Goal: Task Accomplishment & Management: Use online tool/utility

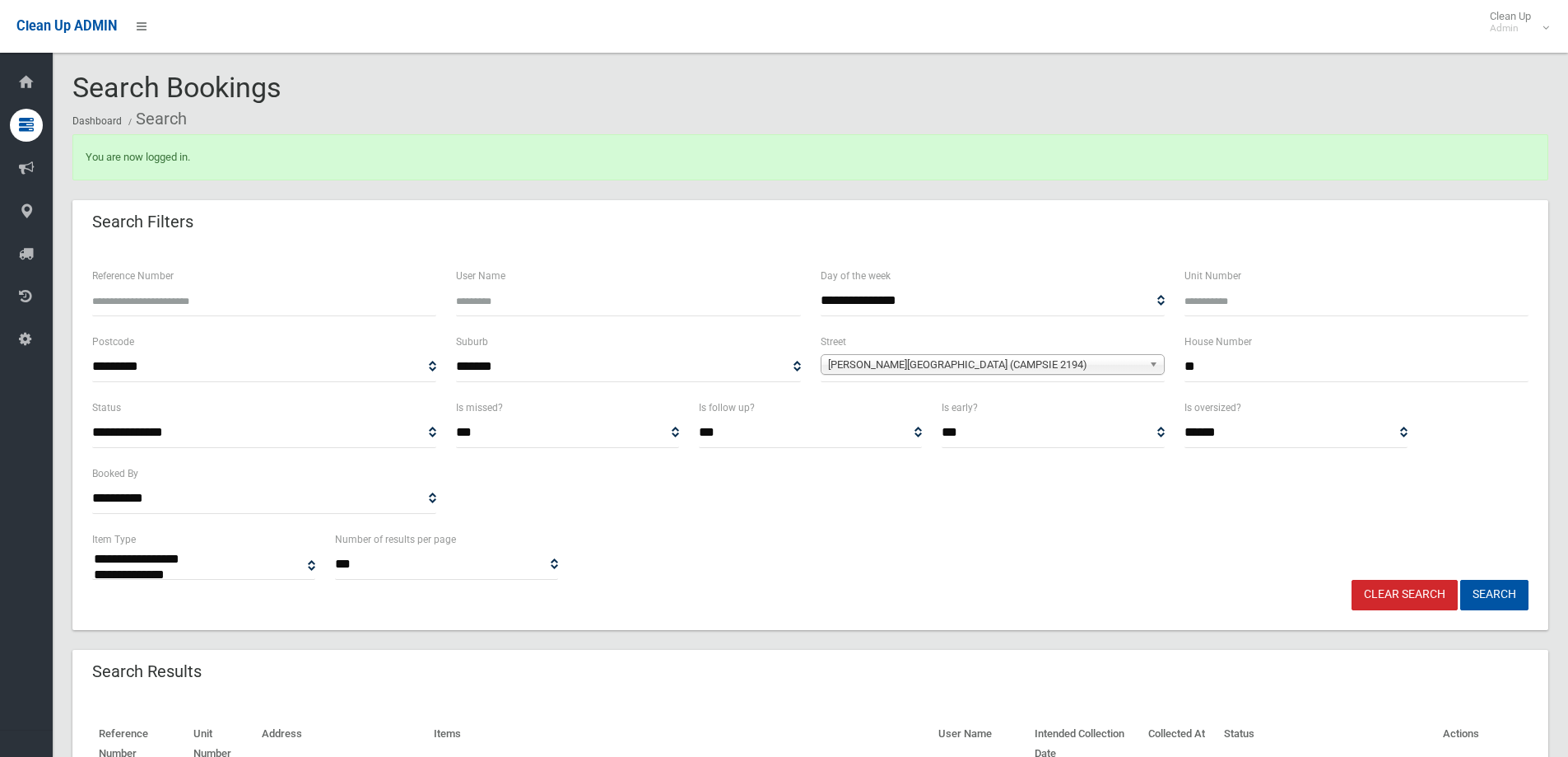
select select
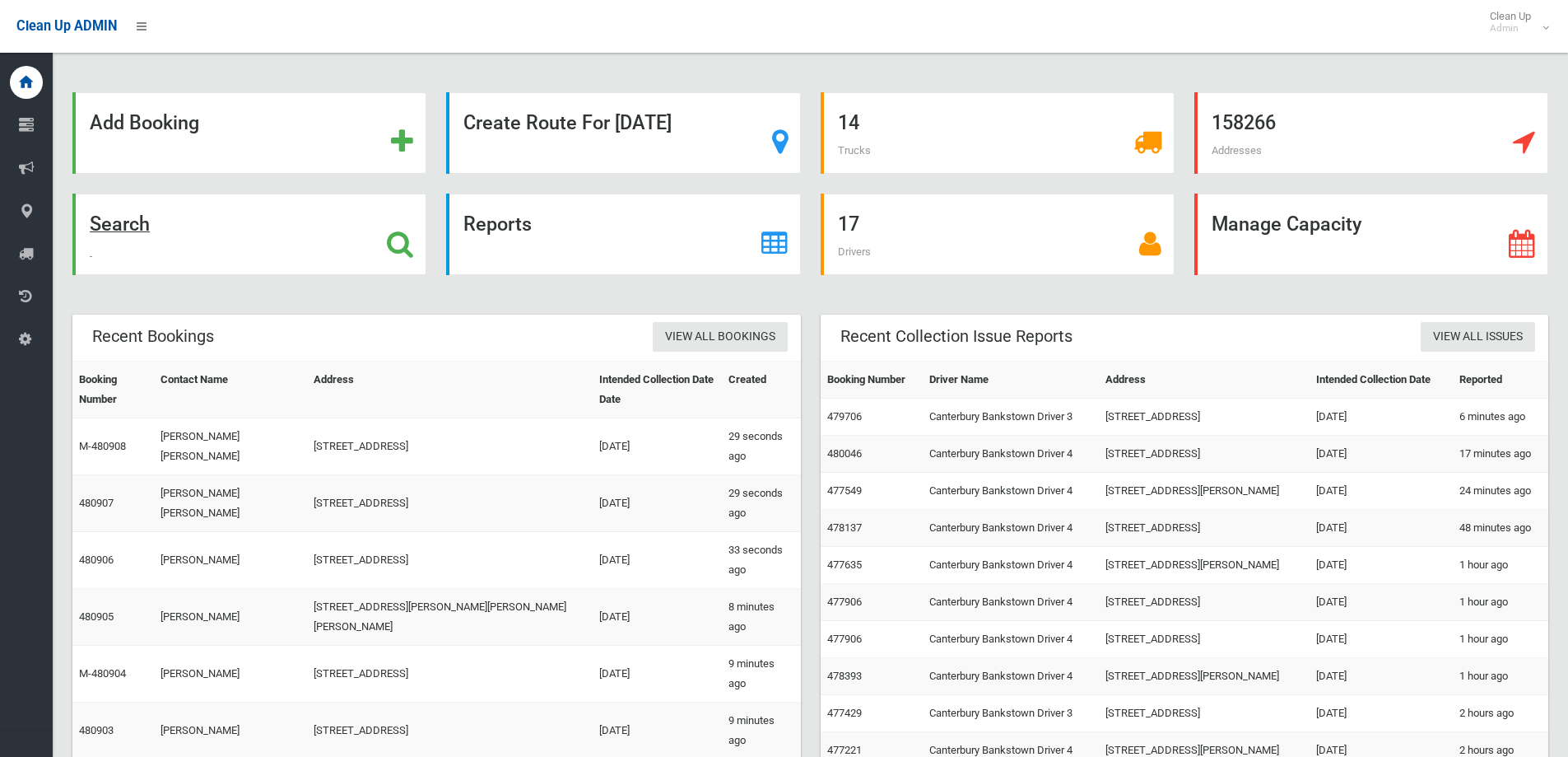
click at [252, 229] on div "Search" at bounding box center [250, 235] width 354 height 81
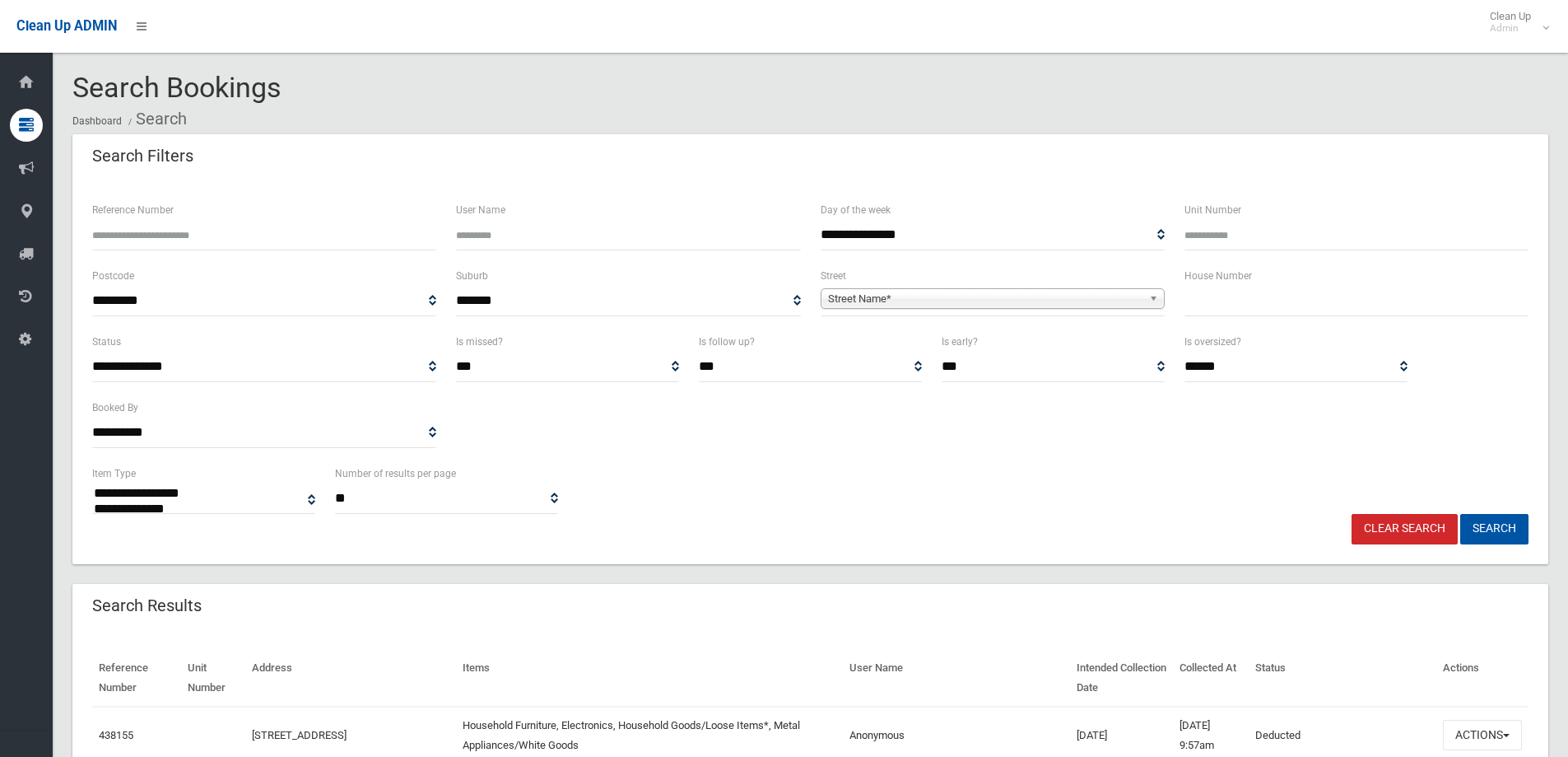
select select
click at [1234, 308] on div "House Number" at bounding box center [1356, 298] width 364 height 66
click at [1232, 302] on input "text" at bounding box center [1357, 301] width 344 height 30
type input "**"
click at [979, 295] on span "Street Name*" at bounding box center [985, 298] width 314 height 19
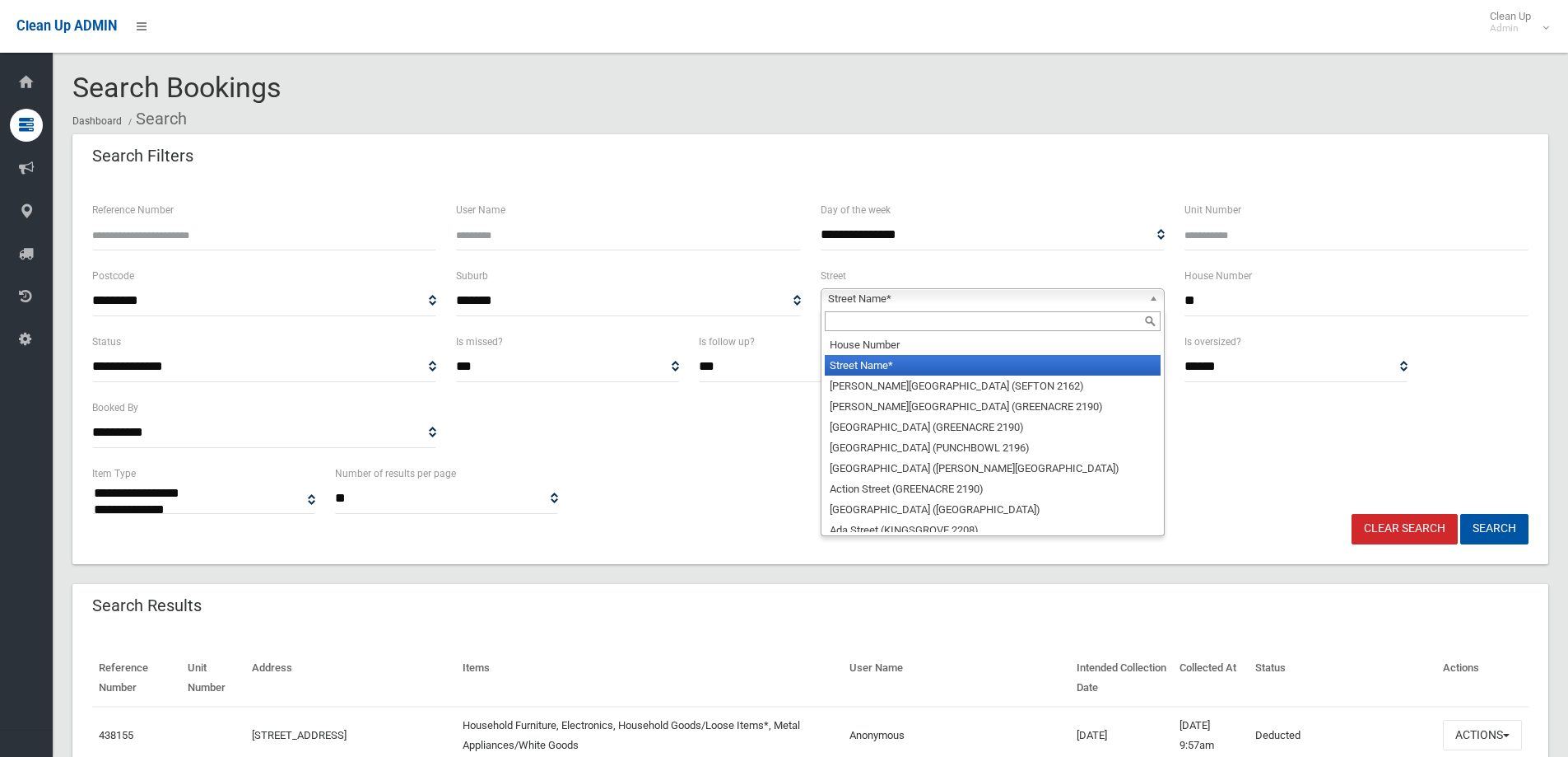
click at [910, 319] on input "text" at bounding box center [993, 321] width 336 height 19
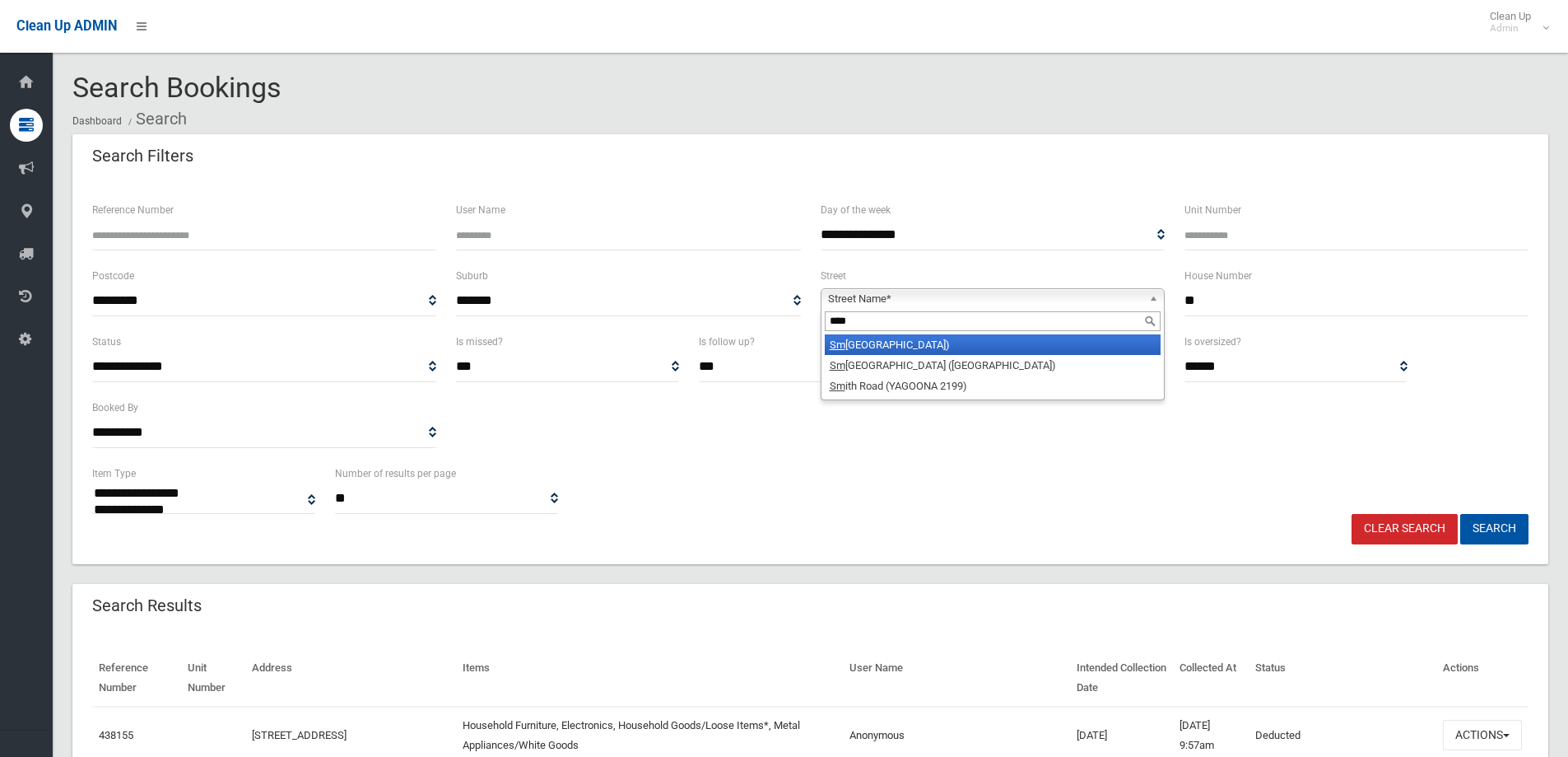
type input "*****"
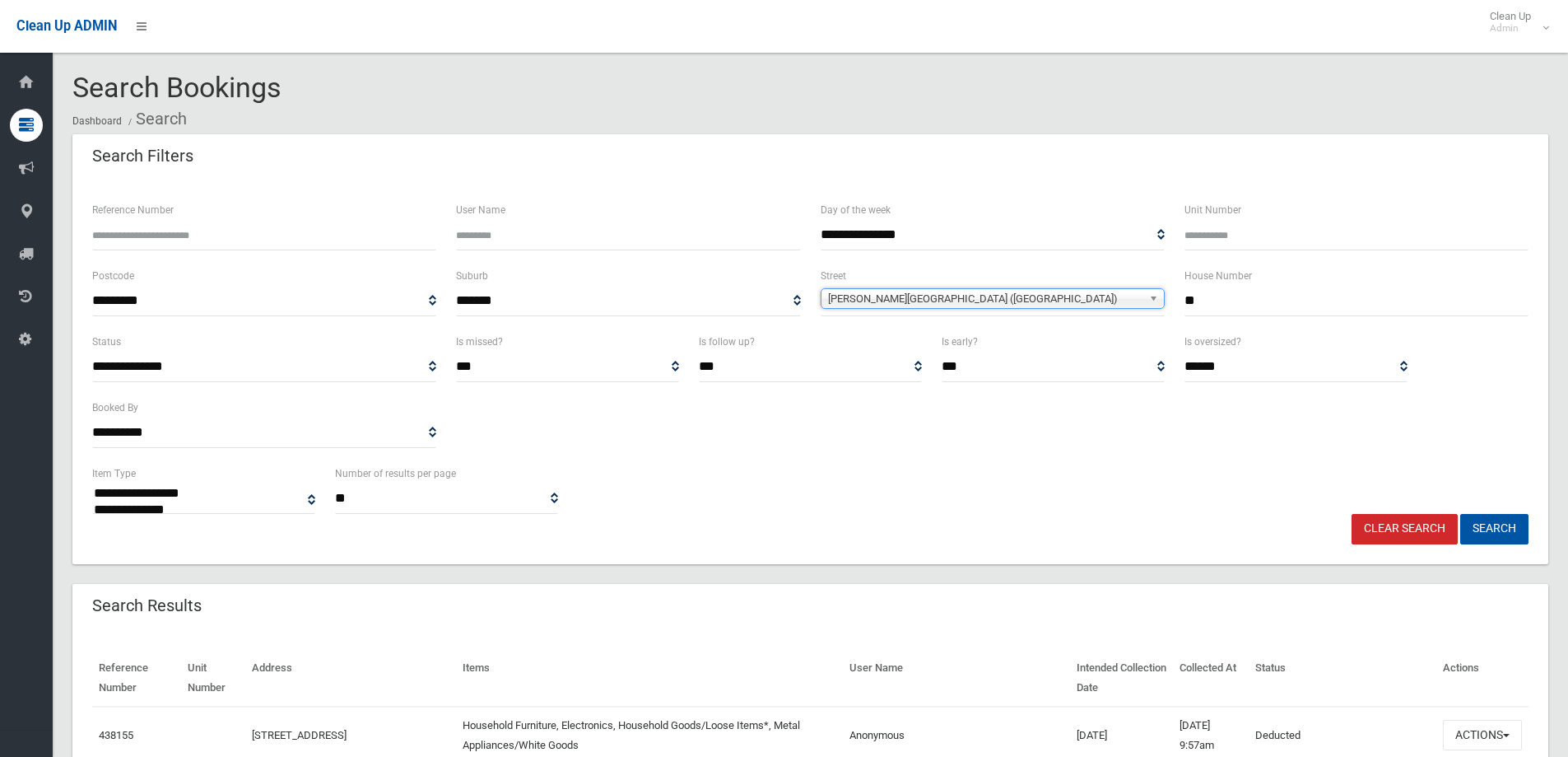
click at [942, 291] on span "Smith Avenue (HURLSTONE PARK 2193)" at bounding box center [985, 298] width 314 height 19
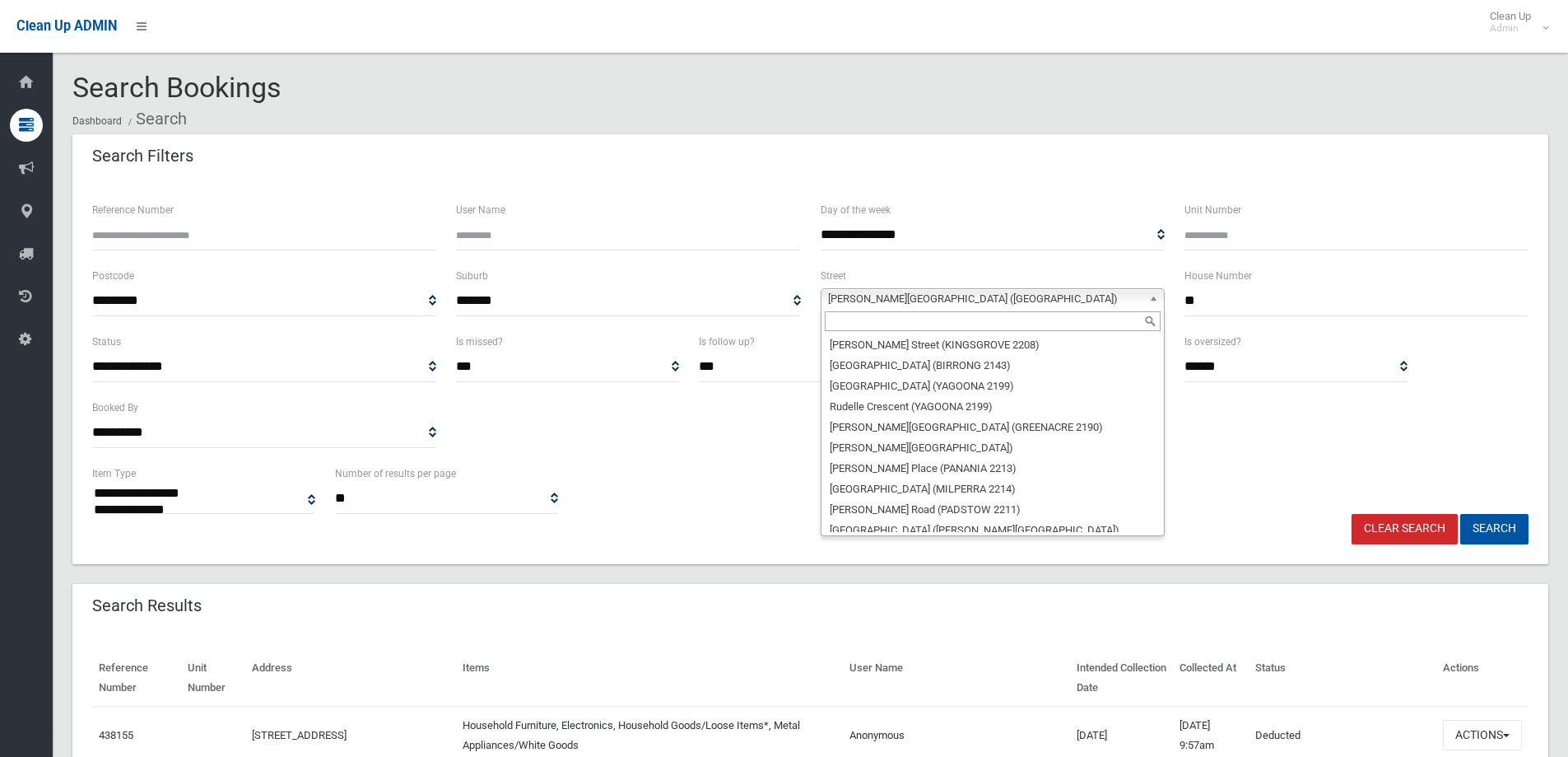
scroll to position [39819, 0]
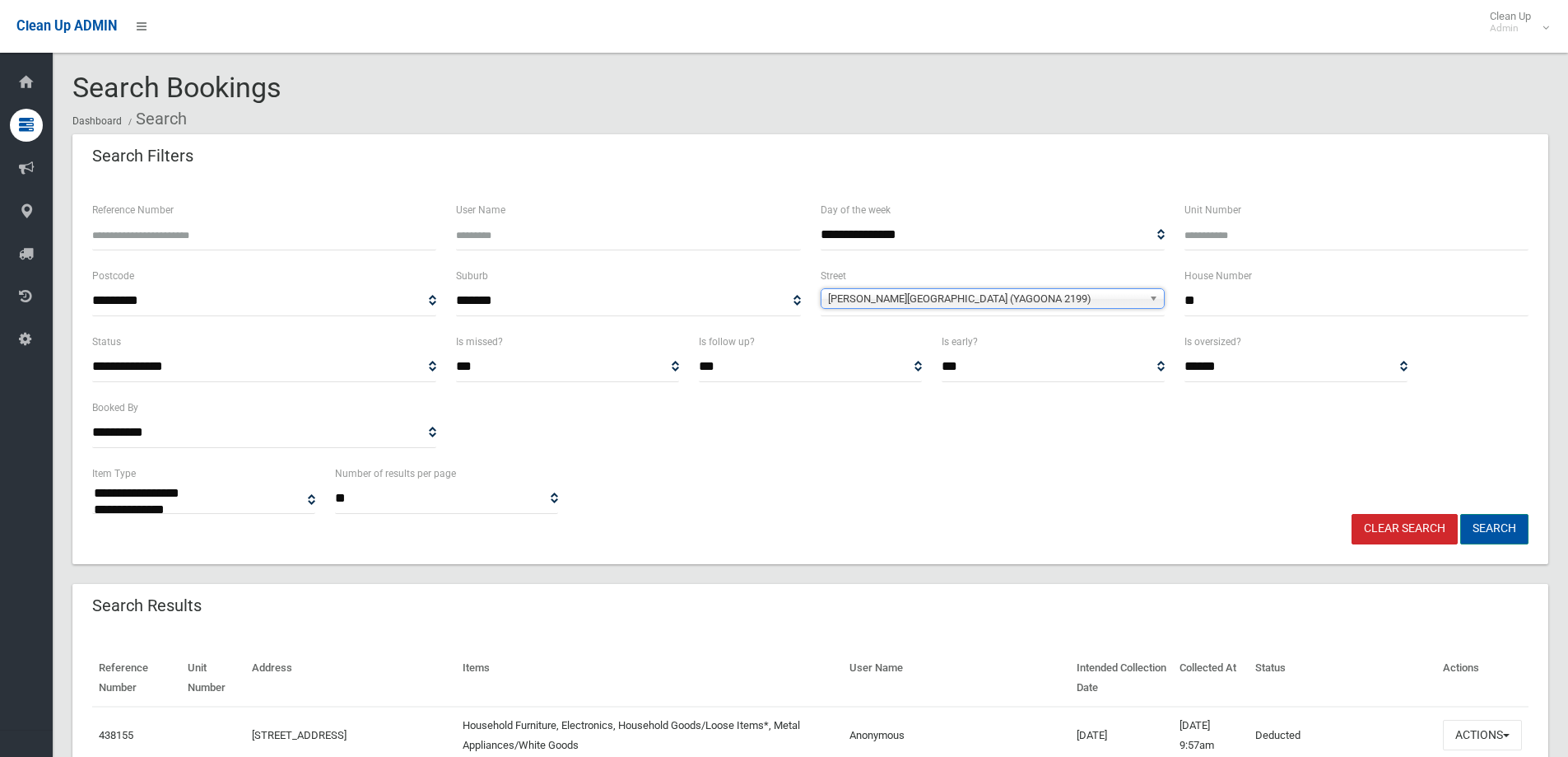
click at [1516, 526] on button "Search" at bounding box center [1494, 529] width 68 height 30
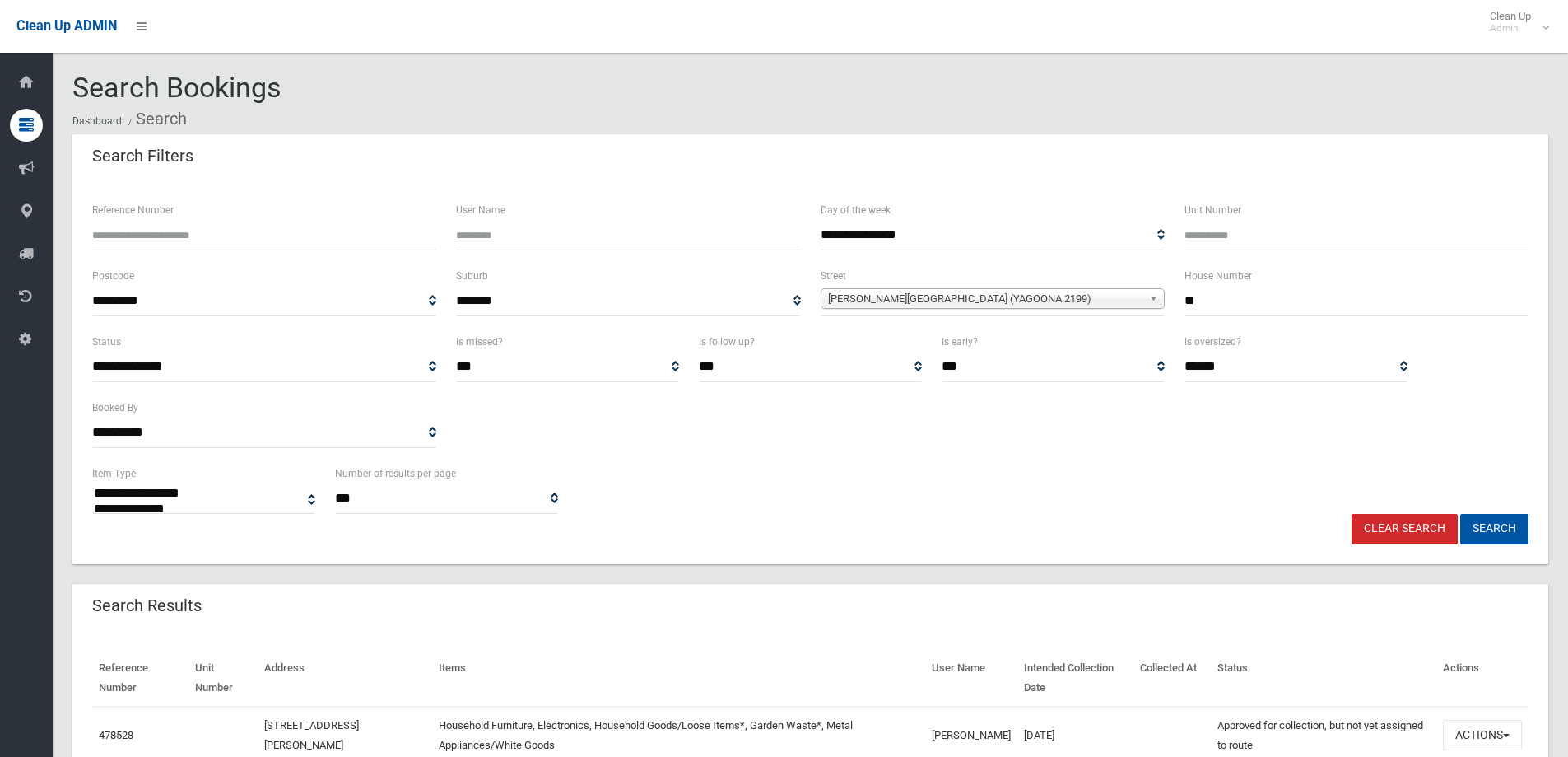
select select
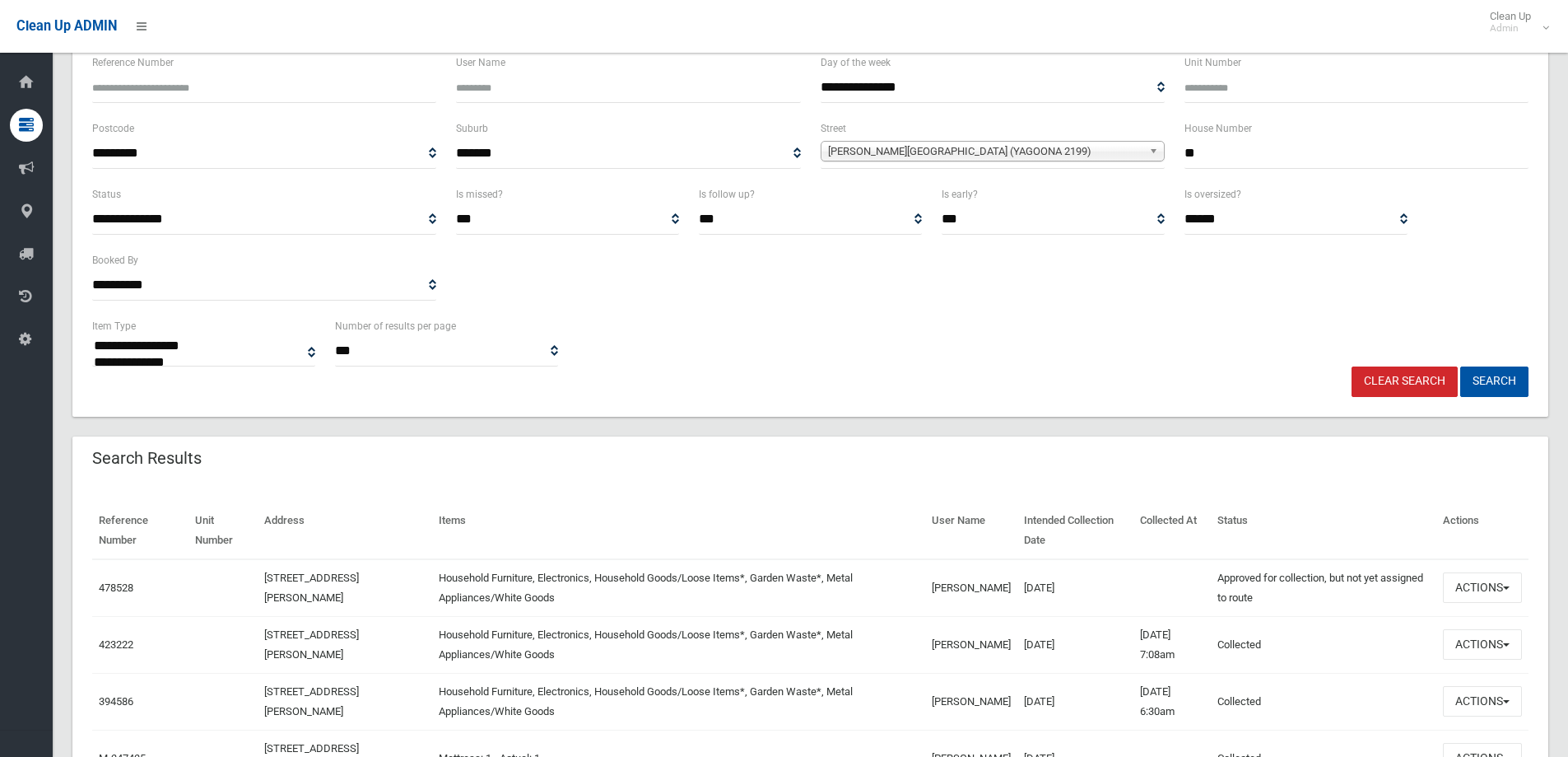
scroll to position [165, 0]
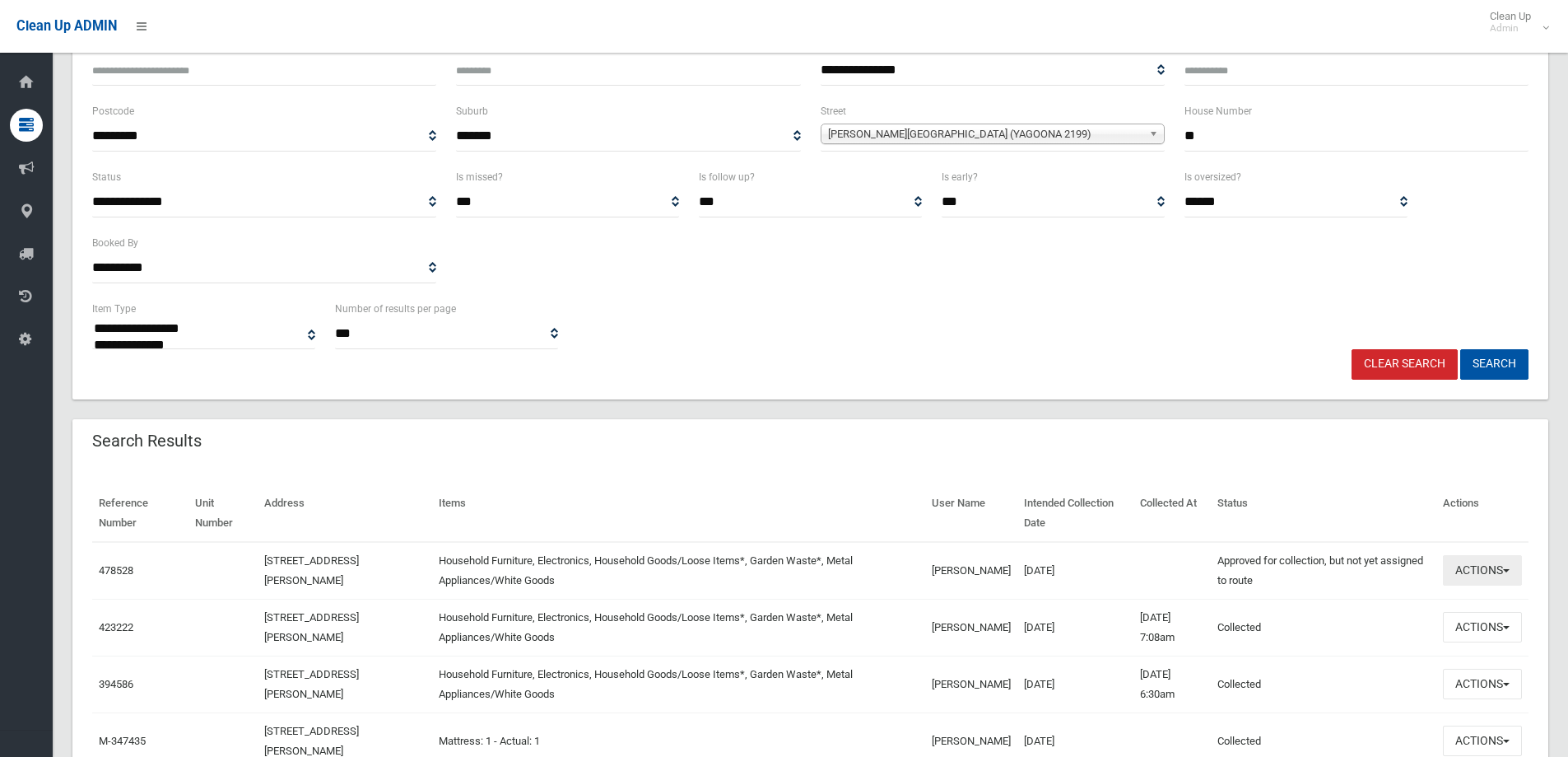
click at [1467, 564] on button "Actions" at bounding box center [1482, 570] width 79 height 30
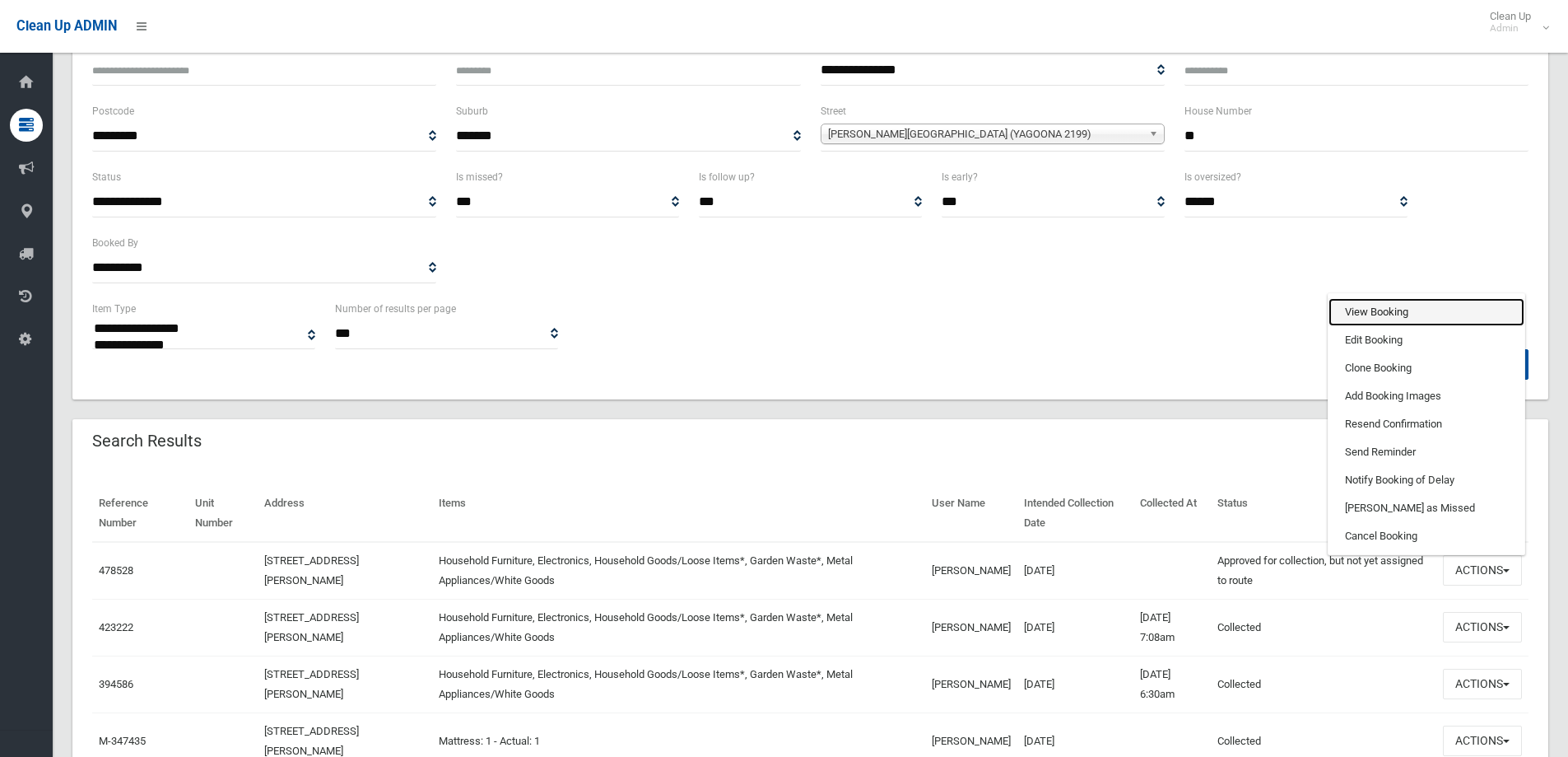
click at [1399, 313] on link "View Booking" at bounding box center [1426, 313] width 196 height 28
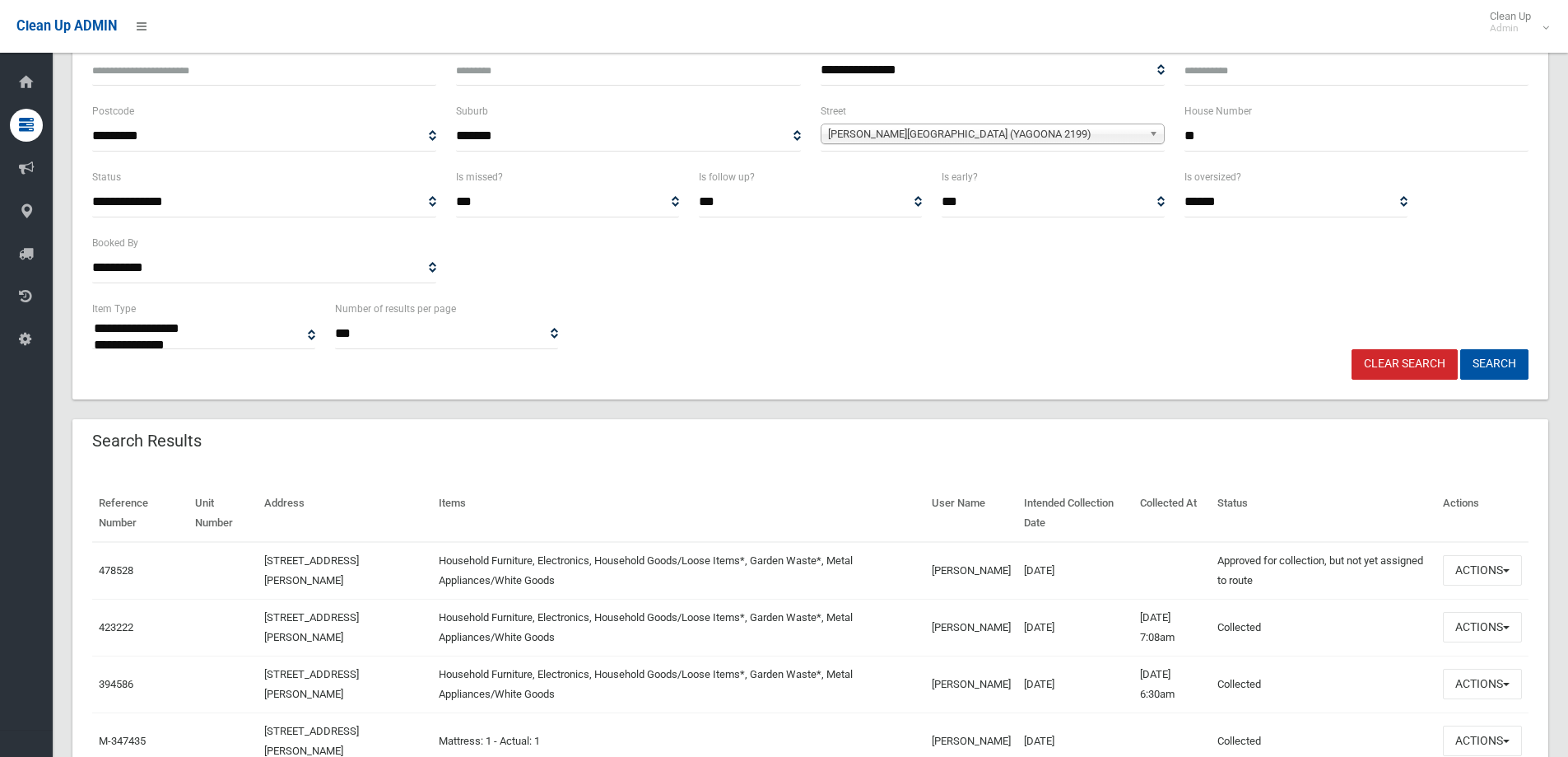
click at [1047, 431] on div "Search Results" at bounding box center [811, 442] width 1476 height 46
click at [644, 429] on div "Search Results" at bounding box center [811, 442] width 1476 height 46
